Goal: Information Seeking & Learning: Learn about a topic

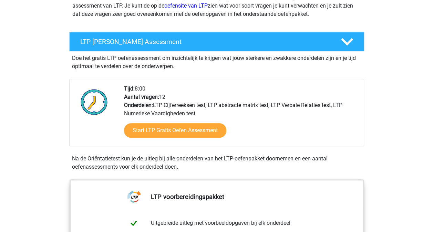
scroll to position [103, 0]
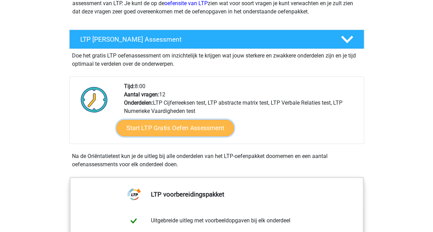
click at [183, 131] on link "Start LTP Gratis Oefen Assessment" at bounding box center [175, 128] width 118 height 17
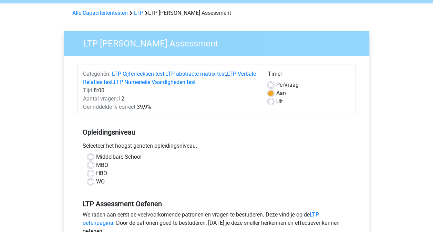
scroll to position [34, 0]
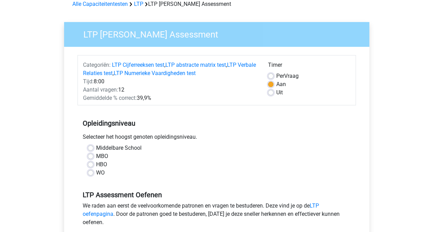
click at [96, 164] on label "HBO" at bounding box center [101, 164] width 11 height 8
click at [89, 164] on input "HBO" at bounding box center [91, 163] width 6 height 7
radio input "true"
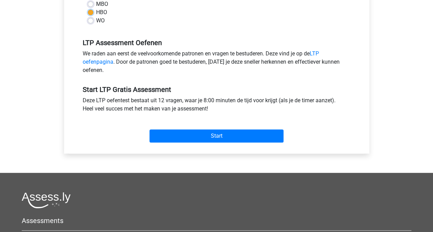
scroll to position [172, 0]
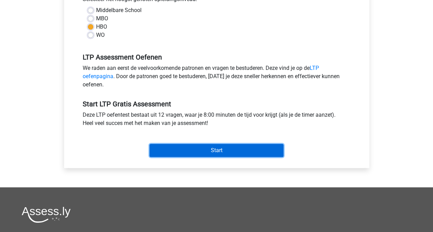
click at [221, 153] on input "Start" at bounding box center [216, 150] width 134 height 13
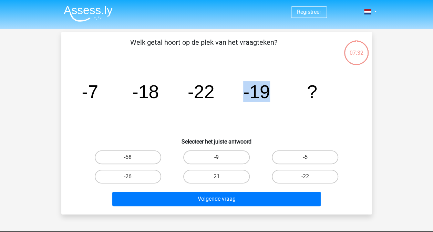
drag, startPoint x: 271, startPoint y: 91, endPoint x: 242, endPoint y: 92, distance: 28.9
click at [242, 92] on icon "image/svg+xml -7 -18 -22 -19 ?" at bounding box center [217, 98] width 278 height 70
click at [364, 92] on div "Welk getal hoort op de plek van het vraagteken? image/svg+xml -7 -18 -22 -19 ? …" at bounding box center [216, 123] width 305 height 172
drag, startPoint x: 98, startPoint y: 89, endPoint x: 80, endPoint y: 89, distance: 18.3
click at [80, 89] on icon "image/svg+xml -7 -18 -22 -19 ?" at bounding box center [217, 98] width 278 height 70
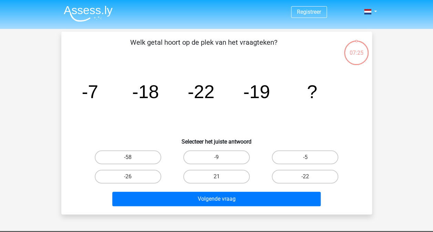
click at [179, 86] on icon "image/svg+xml -7 -18 -22 -19 ?" at bounding box center [217, 98] width 278 height 70
drag, startPoint x: 164, startPoint y: 97, endPoint x: 141, endPoint y: 94, distance: 23.2
click at [141, 94] on icon "image/svg+xml -7 -18 -22 -19 ?" at bounding box center [217, 98] width 278 height 70
drag, startPoint x: 141, startPoint y: 94, endPoint x: 173, endPoint y: 117, distance: 39.3
click at [173, 117] on icon "image/svg+xml -7 -18 -22 -19 ?" at bounding box center [217, 98] width 278 height 70
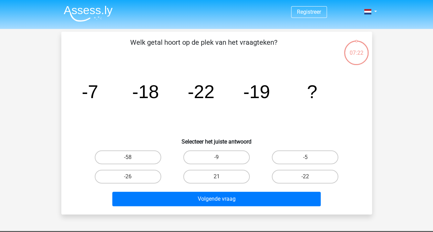
click at [179, 107] on icon "image/svg+xml -7 -18 -22 -19 ?" at bounding box center [217, 98] width 278 height 70
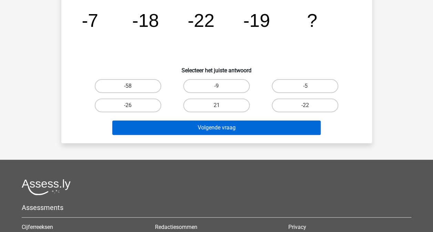
scroll to position [34, 0]
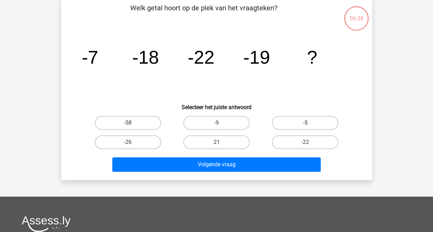
click at [300, 118] on label "-5" at bounding box center [305, 123] width 66 height 14
click at [305, 123] on input "-5" at bounding box center [307, 125] width 4 height 4
radio input "true"
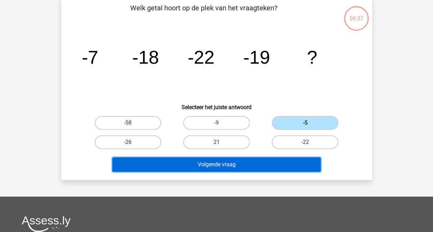
click at [248, 159] on button "Volgende vraag" at bounding box center [216, 164] width 208 height 14
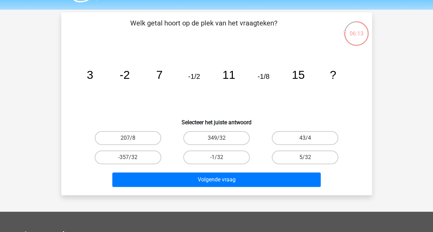
scroll to position [0, 0]
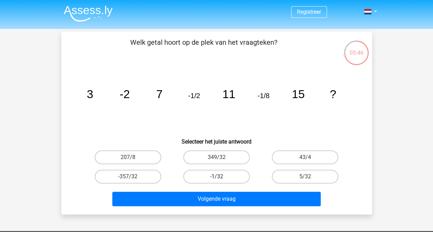
click at [218, 172] on label "-1/32" at bounding box center [216, 177] width 66 height 14
click at [218, 177] on input "-1/32" at bounding box center [218, 179] width 4 height 4
radio input "true"
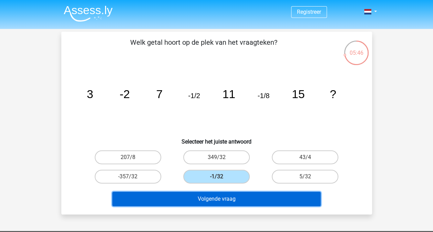
click at [252, 204] on button "Volgende vraag" at bounding box center [216, 199] width 208 height 14
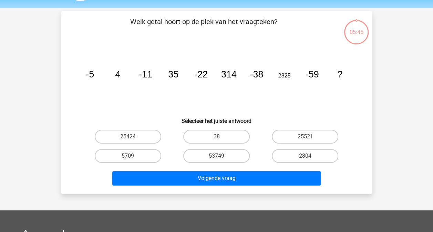
scroll to position [32, 0]
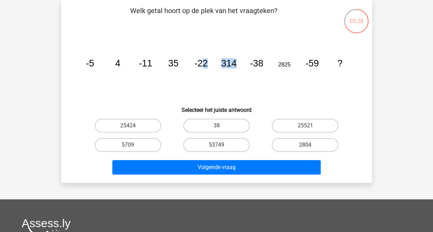
drag, startPoint x: 240, startPoint y: 64, endPoint x: 204, endPoint y: 64, distance: 36.2
click at [204, 64] on icon "image/svg+xml -5 4 -11 35 -22 314 -38 2825 -59 ?" at bounding box center [217, 67] width 278 height 70
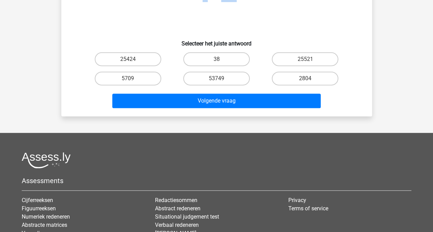
scroll to position [101, 0]
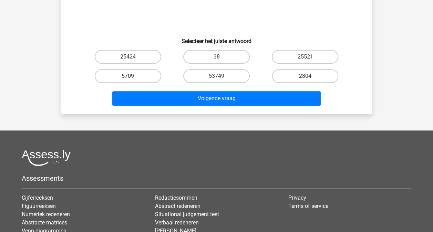
click at [147, 77] on label "5709" at bounding box center [128, 76] width 66 height 14
click at [132, 77] on input "5709" at bounding box center [130, 78] width 4 height 4
radio input "true"
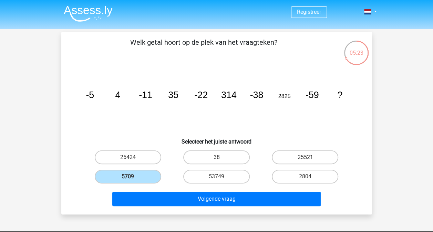
click at [388, 116] on div "Registreer" at bounding box center [216, 206] width 433 height 413
click at [222, 160] on label "38" at bounding box center [216, 157] width 66 height 14
click at [221, 160] on input "38" at bounding box center [218, 159] width 4 height 4
radio input "true"
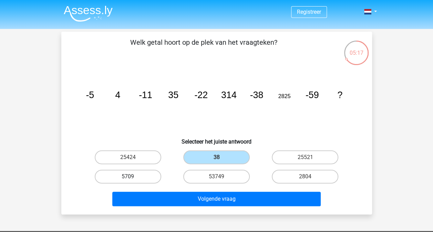
click at [154, 171] on label "5709" at bounding box center [128, 177] width 66 height 14
click at [132, 177] on input "5709" at bounding box center [130, 179] width 4 height 4
radio input "true"
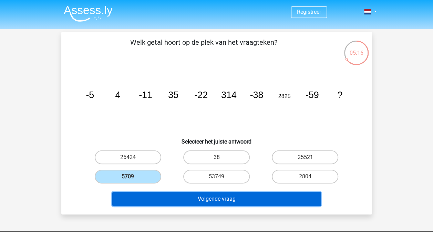
click at [248, 192] on button "Volgende vraag" at bounding box center [216, 199] width 208 height 14
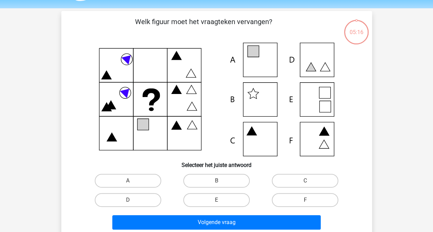
scroll to position [32, 0]
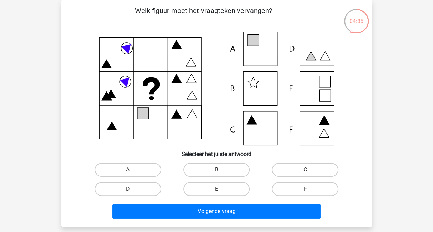
click at [225, 172] on label "B" at bounding box center [216, 170] width 66 height 14
click at [221, 172] on input "B" at bounding box center [218, 172] width 4 height 4
radio input "true"
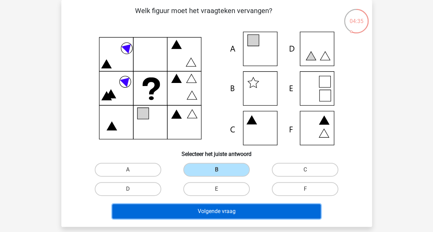
click at [245, 208] on button "Volgende vraag" at bounding box center [216, 211] width 208 height 14
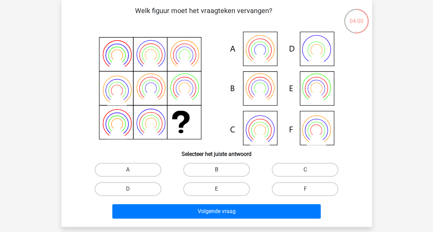
click at [229, 165] on label "B" at bounding box center [216, 170] width 66 height 14
click at [221, 170] on input "B" at bounding box center [218, 172] width 4 height 4
radio input "true"
click at [313, 169] on label "C" at bounding box center [305, 170] width 66 height 14
click at [310, 170] on input "C" at bounding box center [307, 172] width 4 height 4
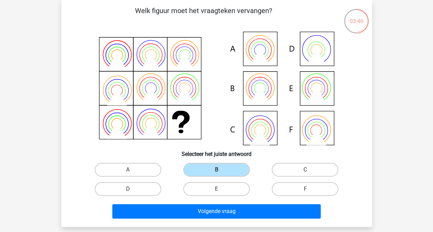
radio input "true"
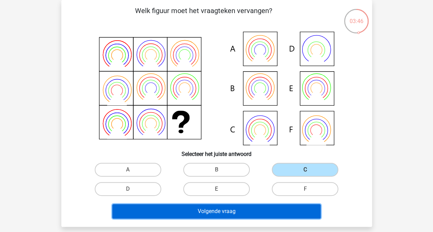
click at [280, 215] on button "Volgende vraag" at bounding box center [216, 211] width 208 height 14
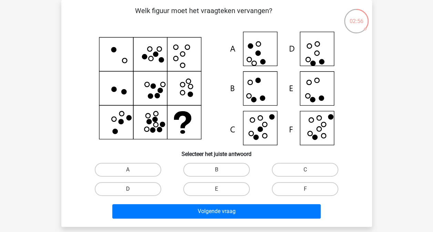
click at [114, 189] on label "D" at bounding box center [128, 189] width 66 height 14
click at [128, 189] on input "D" at bounding box center [130, 191] width 4 height 4
radio input "true"
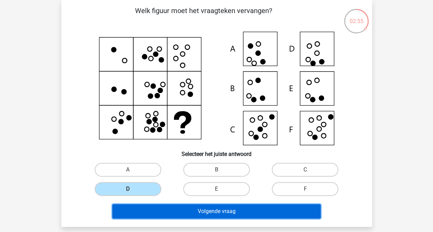
click at [228, 209] on button "Volgende vraag" at bounding box center [216, 211] width 208 height 14
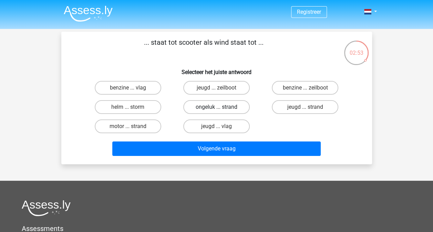
scroll to position [0, 0]
click at [118, 107] on label "helm ... storm" at bounding box center [128, 107] width 66 height 14
click at [128, 107] on input "helm ... storm" at bounding box center [130, 109] width 4 height 4
radio input "true"
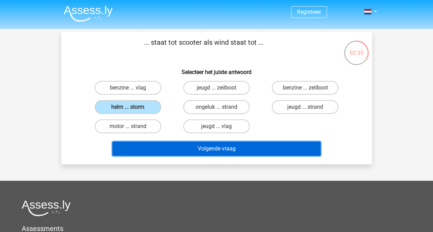
click at [220, 151] on button "Volgende vraag" at bounding box center [216, 149] width 208 height 14
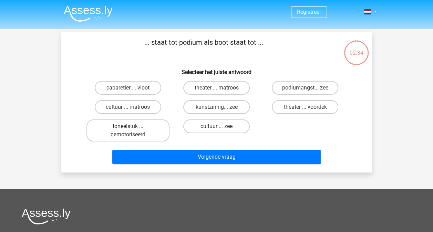
scroll to position [32, 0]
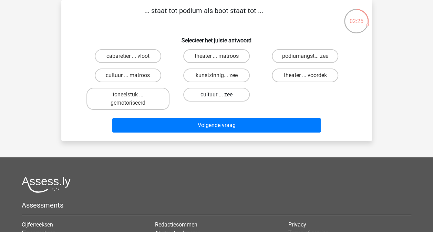
click at [204, 97] on label "cultuur ... zee" at bounding box center [216, 95] width 66 height 14
click at [216, 97] on input "cultuur ... zee" at bounding box center [218, 97] width 4 height 4
radio input "true"
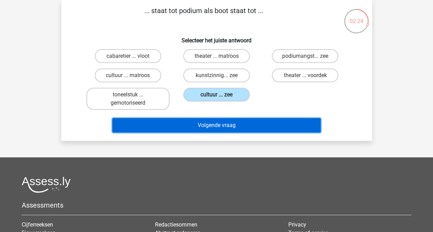
click at [233, 125] on button "Volgende vraag" at bounding box center [216, 125] width 208 height 14
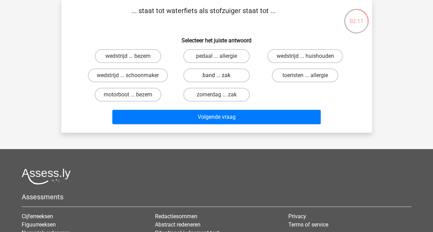
click at [227, 77] on label "band ... zak" at bounding box center [216, 76] width 66 height 14
click at [221, 77] on input "band ... zak" at bounding box center [218, 77] width 4 height 4
radio input "true"
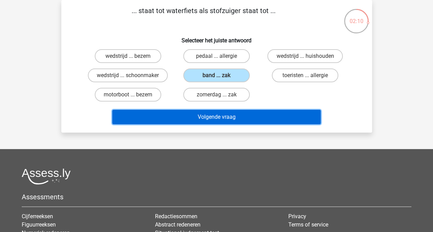
click at [241, 114] on button "Volgende vraag" at bounding box center [216, 117] width 208 height 14
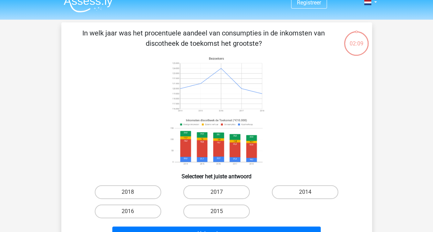
scroll to position [0, 0]
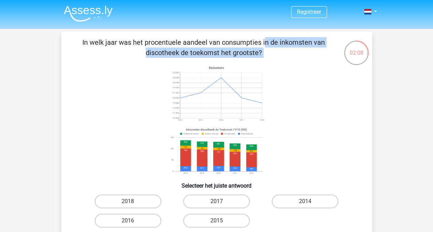
drag, startPoint x: 117, startPoint y: 38, endPoint x: 261, endPoint y: 71, distance: 147.6
click at [261, 71] on div "In welk jaar was het procentuele aandeel van consumpties in de inkomsten van di…" at bounding box center [216, 145] width 305 height 216
drag, startPoint x: 261, startPoint y: 71, endPoint x: 316, endPoint y: 85, distance: 56.9
click at [325, 85] on icon at bounding box center [217, 120] width 278 height 114
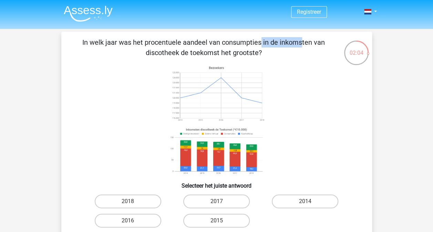
drag, startPoint x: 110, startPoint y: 38, endPoint x: 158, endPoint y: 42, distance: 48.1
click at [158, 42] on p "In welk jaar was het procentuele aandeel van consumpties in de inkomsten van di…" at bounding box center [203, 47] width 263 height 21
click at [305, 100] on icon at bounding box center [217, 120] width 278 height 114
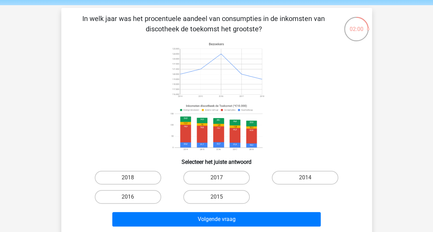
scroll to position [34, 0]
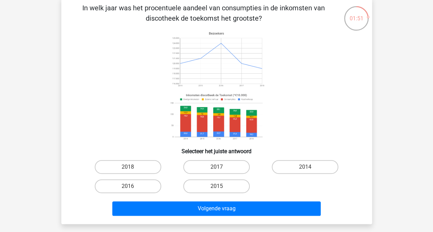
drag, startPoint x: 317, startPoint y: 166, endPoint x: 306, endPoint y: 168, distance: 10.6
click at [316, 166] on label "2014" at bounding box center [305, 167] width 66 height 14
click at [310, 167] on input "2014" at bounding box center [307, 169] width 4 height 4
radio input "true"
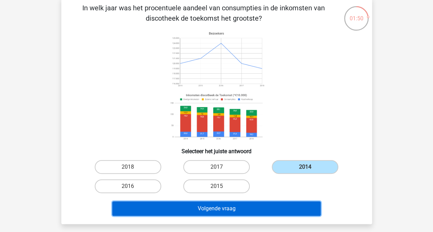
click at [254, 208] on button "Volgende vraag" at bounding box center [216, 208] width 208 height 14
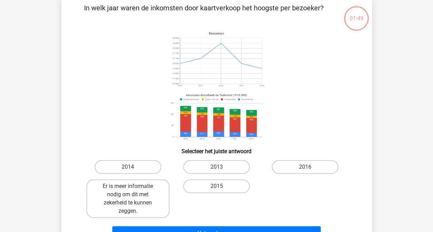
scroll to position [32, 0]
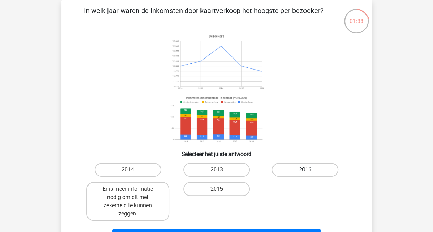
click at [313, 171] on label "2016" at bounding box center [305, 170] width 66 height 14
click at [310, 171] on input "2016" at bounding box center [307, 172] width 4 height 4
radio input "true"
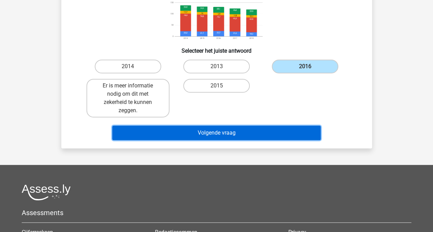
click at [261, 136] on button "Volgende vraag" at bounding box center [216, 133] width 208 height 14
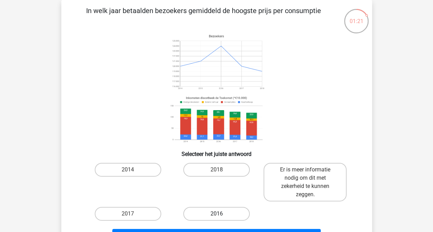
click at [233, 214] on label "2016" at bounding box center [216, 214] width 66 height 14
click at [221, 214] on input "2016" at bounding box center [218, 216] width 4 height 4
radio input "true"
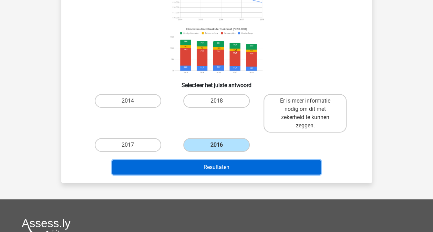
click at [261, 169] on button "Resultaten" at bounding box center [216, 167] width 208 height 14
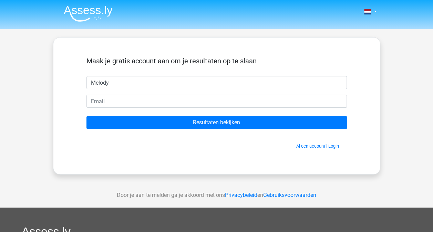
type input "Melody"
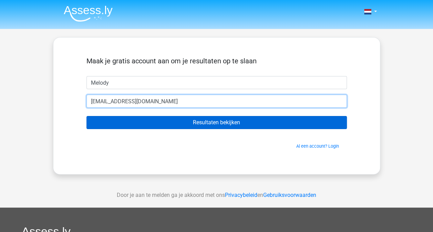
type input "melody.muis@db.nl"
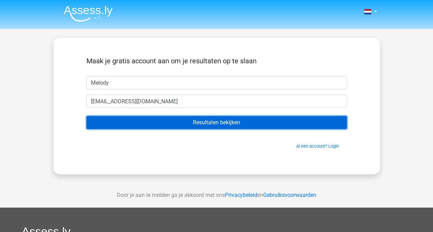
click at [250, 127] on input "Resultaten bekijken" at bounding box center [216, 122] width 260 height 13
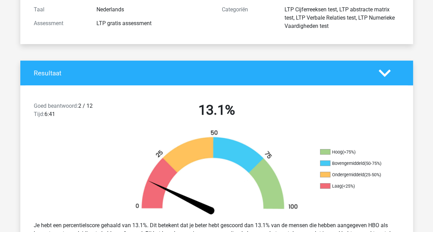
scroll to position [103, 0]
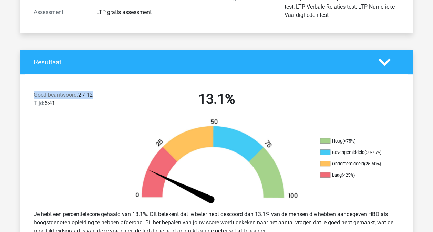
drag, startPoint x: 95, startPoint y: 95, endPoint x: 32, endPoint y: 95, distance: 63.4
click at [32, 95] on div "Goed beantwoord: 2 / 12 Tijd: 6:41" at bounding box center [76, 100] width 94 height 19
drag, startPoint x: 32, startPoint y: 95, endPoint x: 73, endPoint y: 125, distance: 50.8
click at [63, 128] on div at bounding box center [69, 161] width 98 height 86
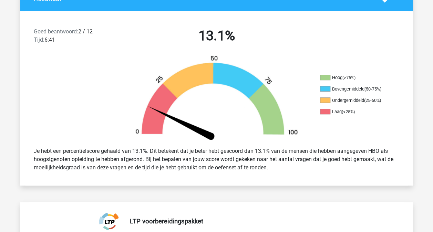
scroll to position [207, 0]
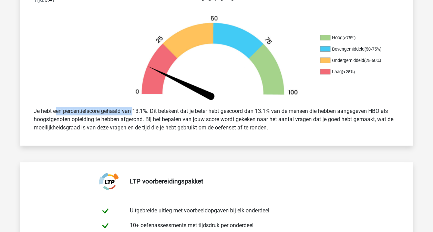
drag, startPoint x: 34, startPoint y: 105, endPoint x: 114, endPoint y: 112, distance: 79.8
click at [114, 112] on div "Je hebt een percentielscore gehaald van 13.1%. Dit betekent dat je beter hebt g…" at bounding box center [217, 119] width 376 height 30
drag, startPoint x: 114, startPoint y: 112, endPoint x: 125, endPoint y: 111, distance: 11.0
click at [125, 111] on div "Je hebt een percentielscore gehaald van 13.1%. Dit betekent dat je beter hebt g…" at bounding box center [217, 119] width 376 height 30
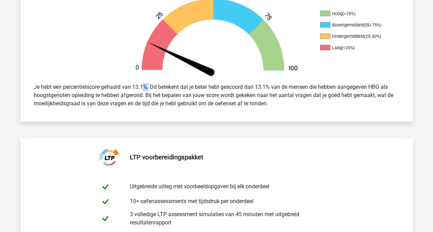
scroll to position [241, 0]
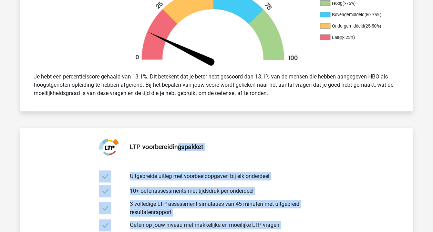
drag, startPoint x: 177, startPoint y: 126, endPoint x: 198, endPoint y: 182, distance: 59.4
drag, startPoint x: 198, startPoint y: 182, endPoint x: 292, endPoint y: 158, distance: 97.6
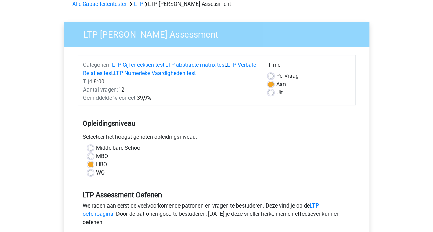
scroll to position [69, 0]
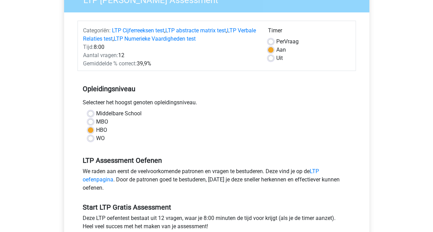
click at [100, 123] on label "MBO" at bounding box center [102, 122] width 12 height 8
click at [93, 123] on input "MBO" at bounding box center [91, 121] width 6 height 7
radio input "true"
click at [346, 101] on div "Selecteer het hoogst genoten opleidingsniveau." at bounding box center [216, 103] width 278 height 11
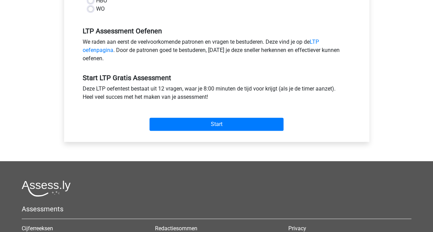
scroll to position [207, 0]
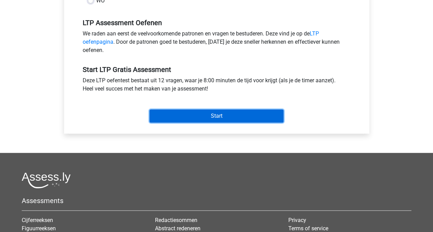
drag, startPoint x: 223, startPoint y: 113, endPoint x: 219, endPoint y: 117, distance: 5.9
click at [223, 113] on input "Start" at bounding box center [216, 116] width 134 height 13
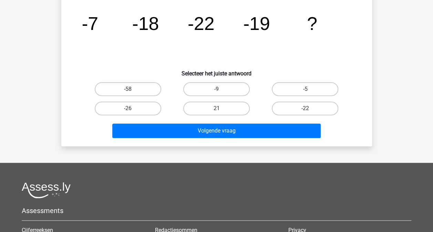
scroll to position [69, 0]
